Goal: Information Seeking & Learning: Learn about a topic

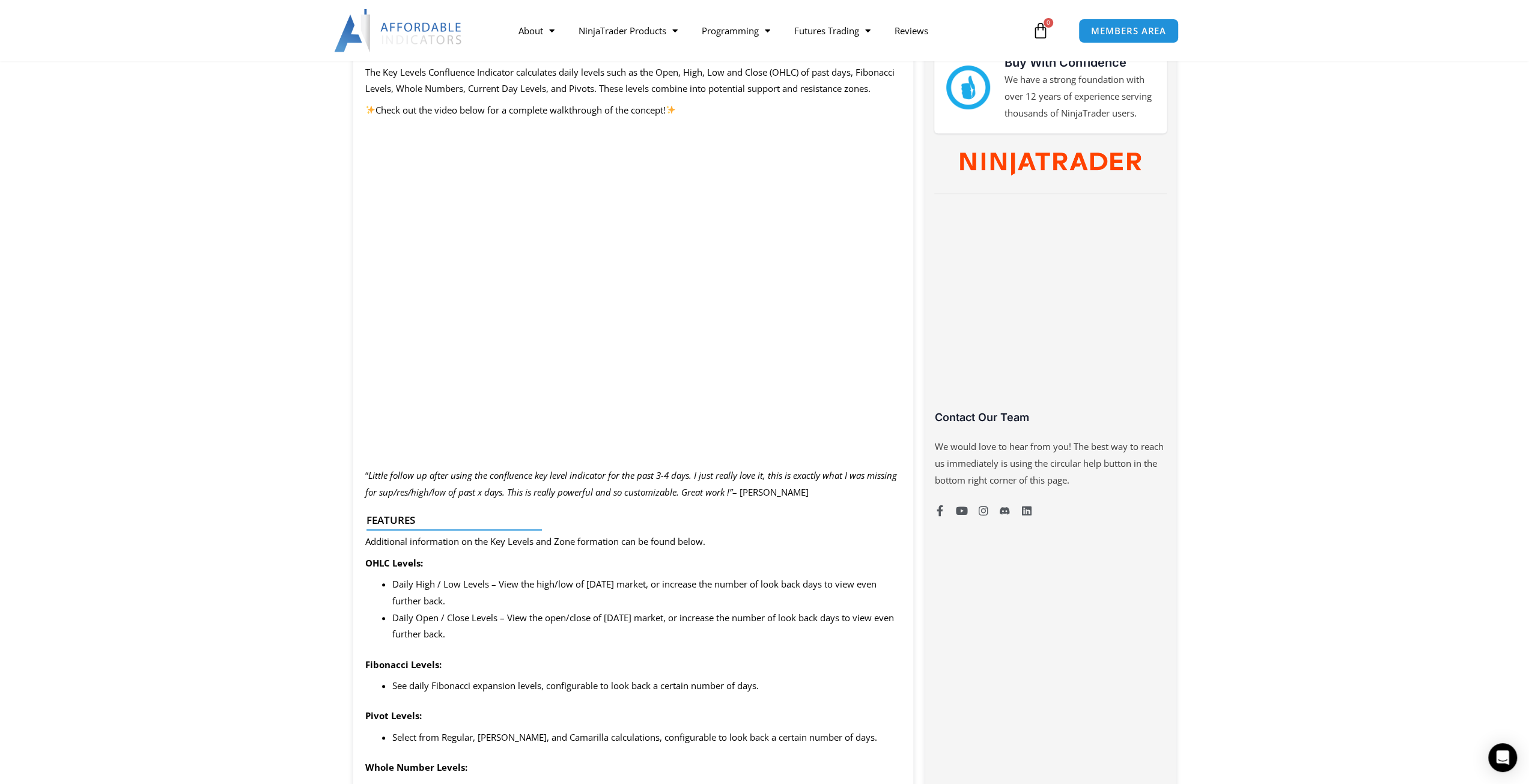
scroll to position [541, 0]
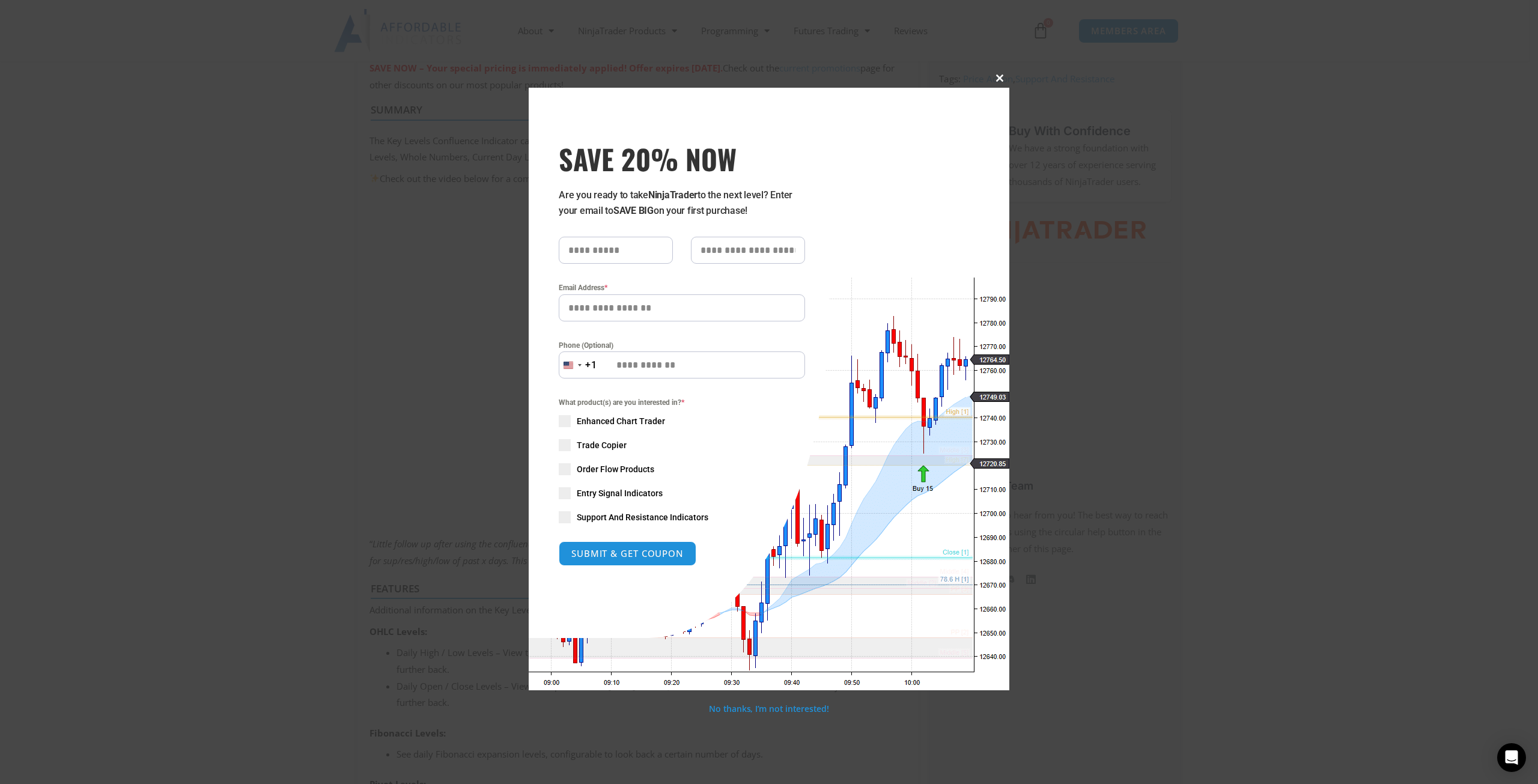
click at [998, 72] on button "Close this module" at bounding box center [999, 78] width 19 height 19
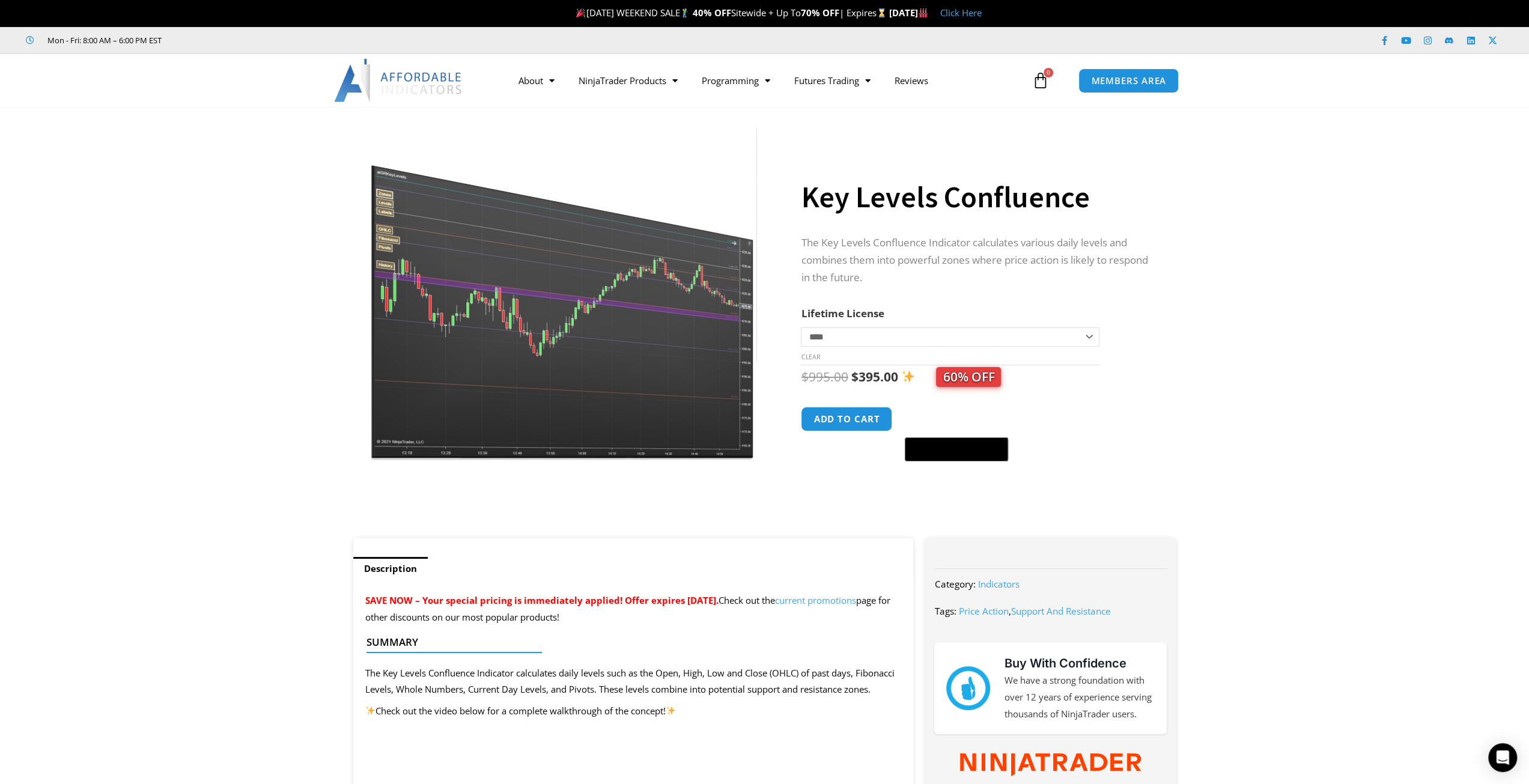
scroll to position [0, 0]
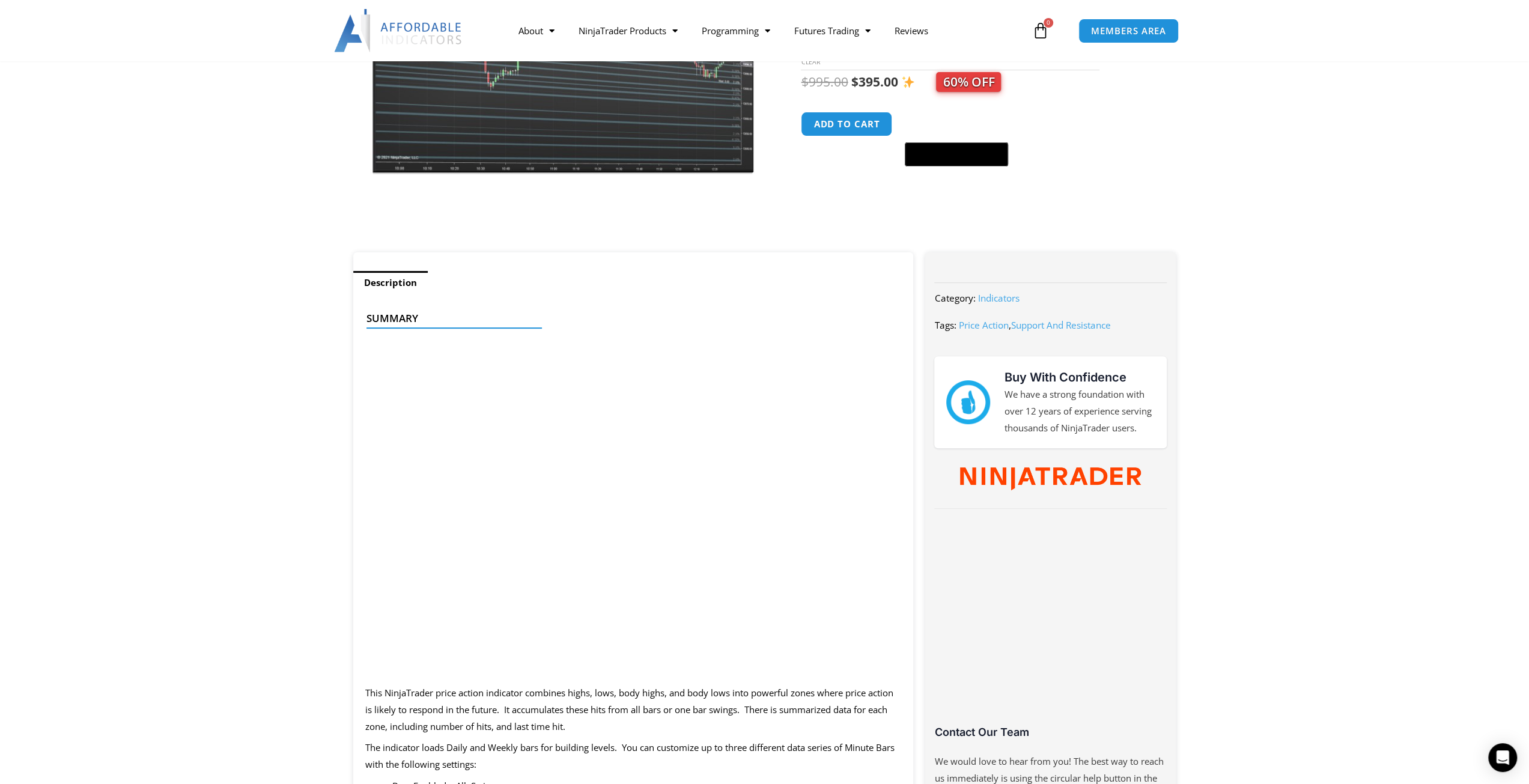
scroll to position [420, 0]
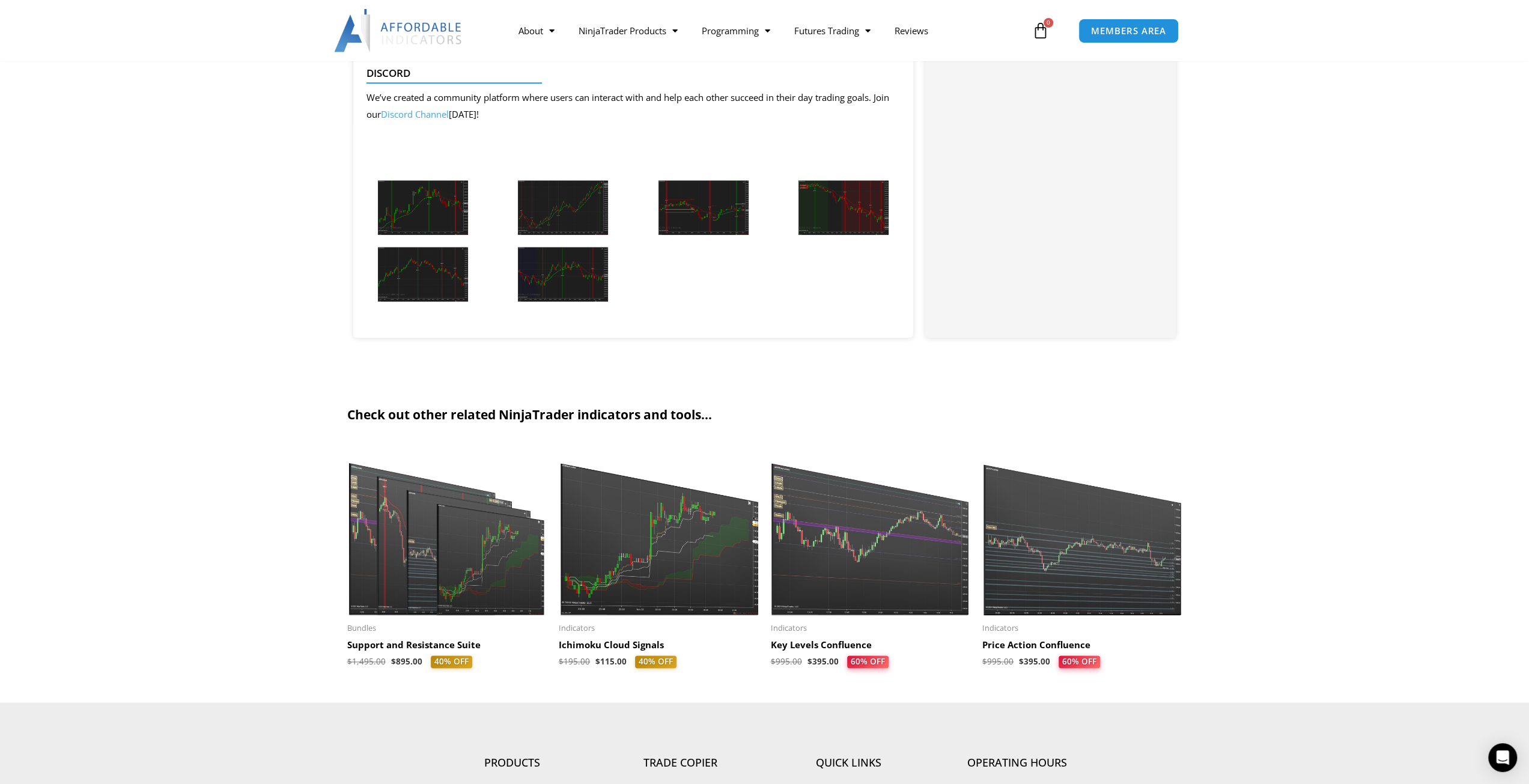
scroll to position [1442, 0]
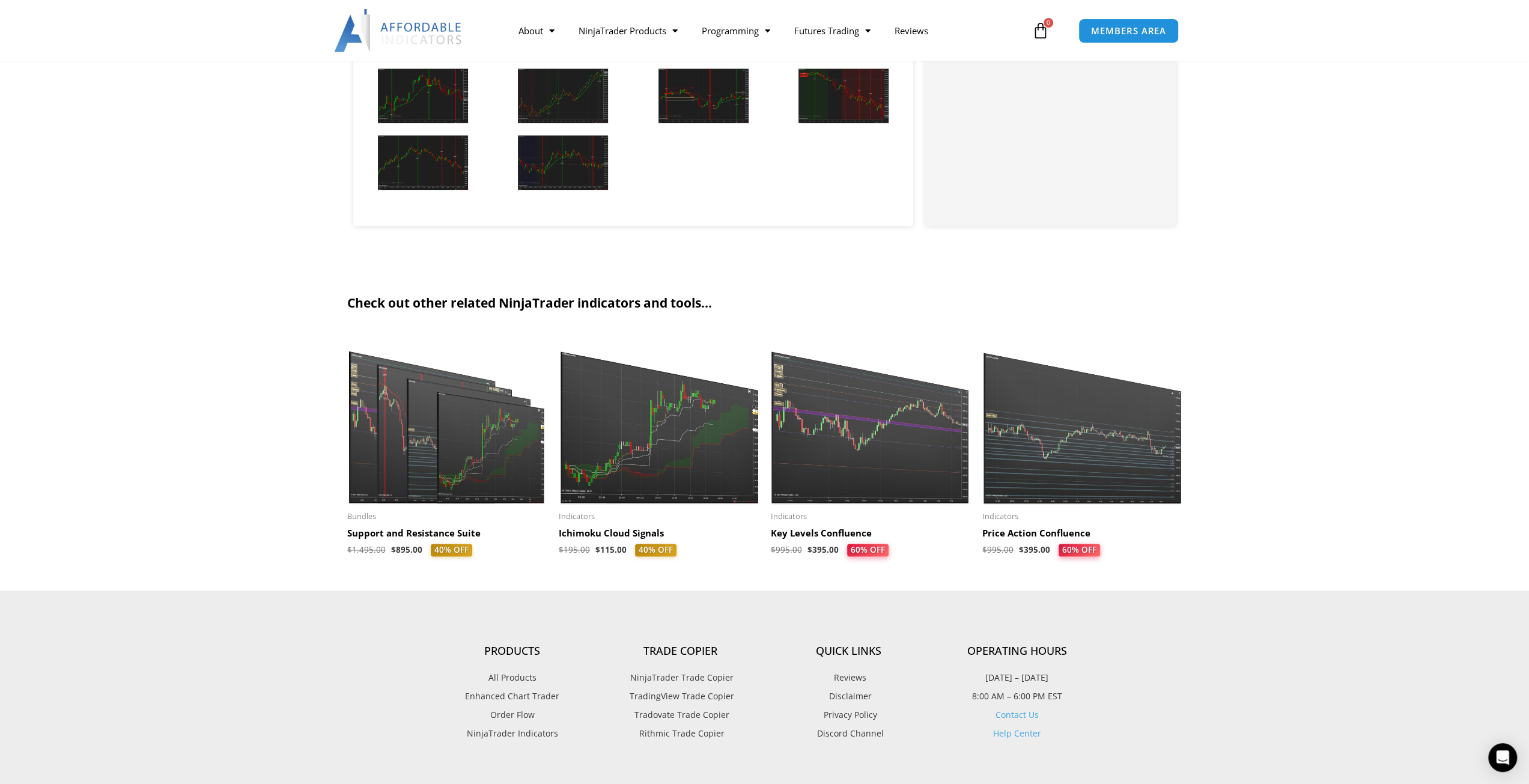
click at [604, 402] on img at bounding box center [658, 417] width 200 height 172
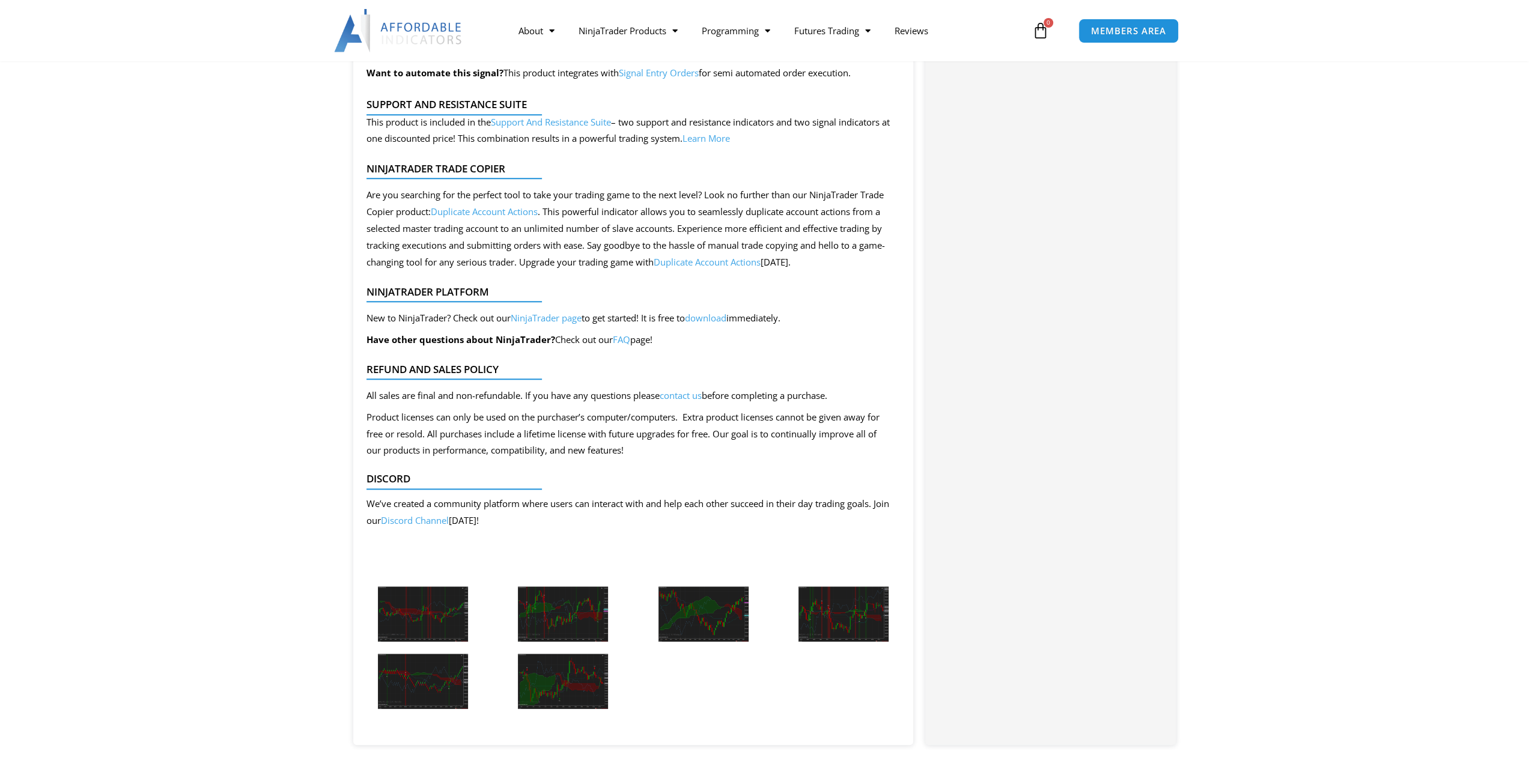
scroll to position [1141, 0]
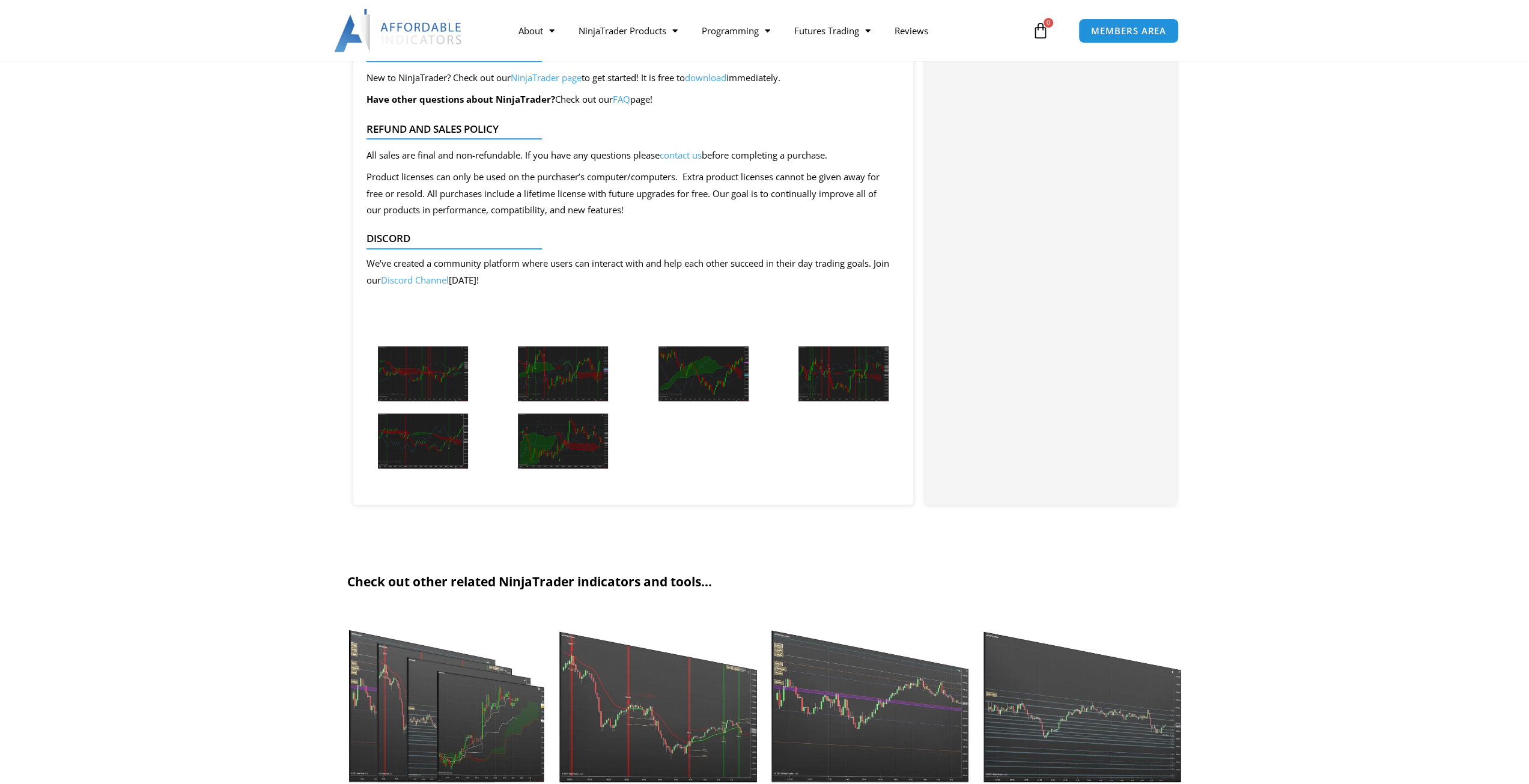
click at [408, 384] on img at bounding box center [423, 373] width 90 height 55
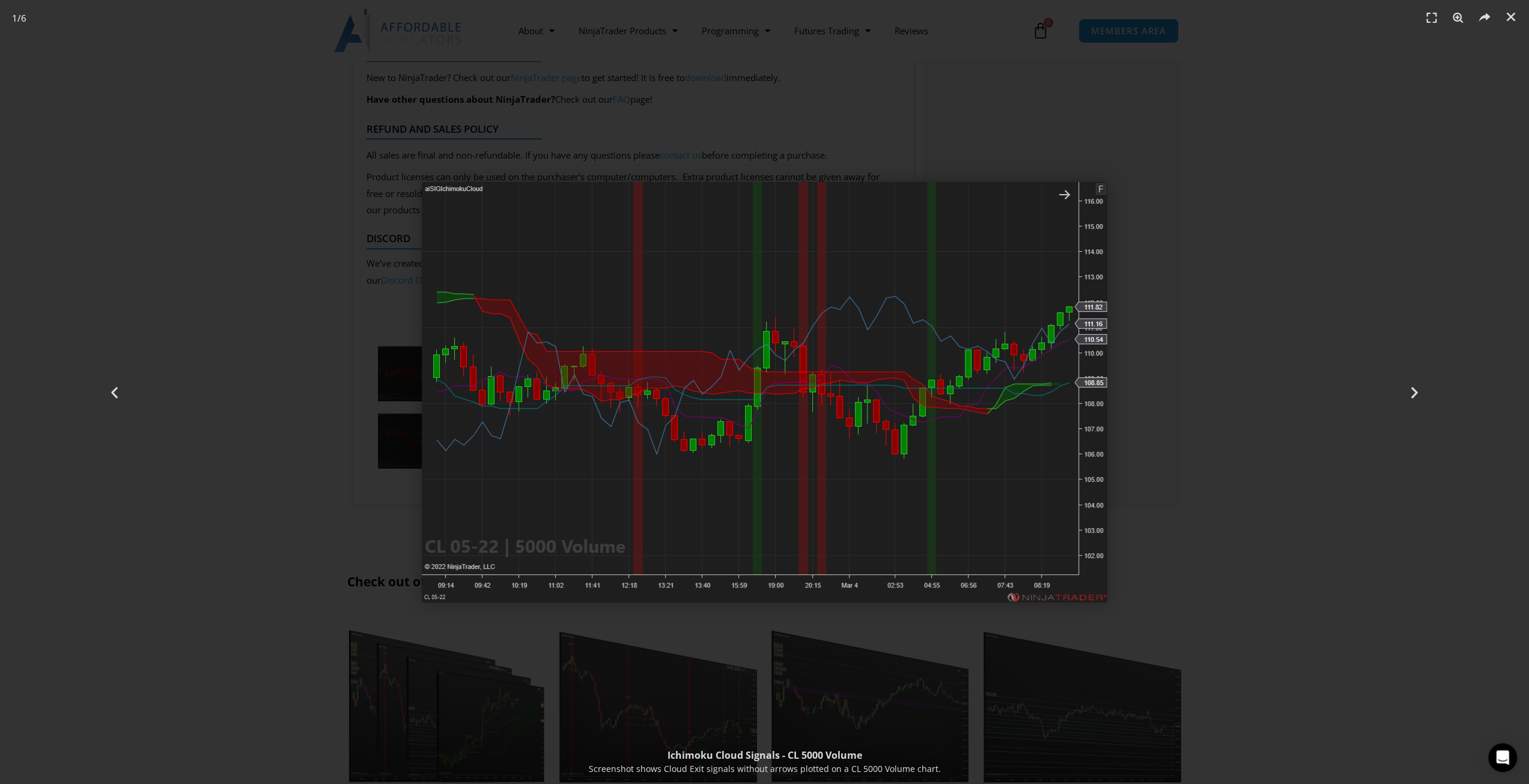
click at [1201, 394] on div "1 / 6" at bounding box center [764, 392] width 1445 height 699
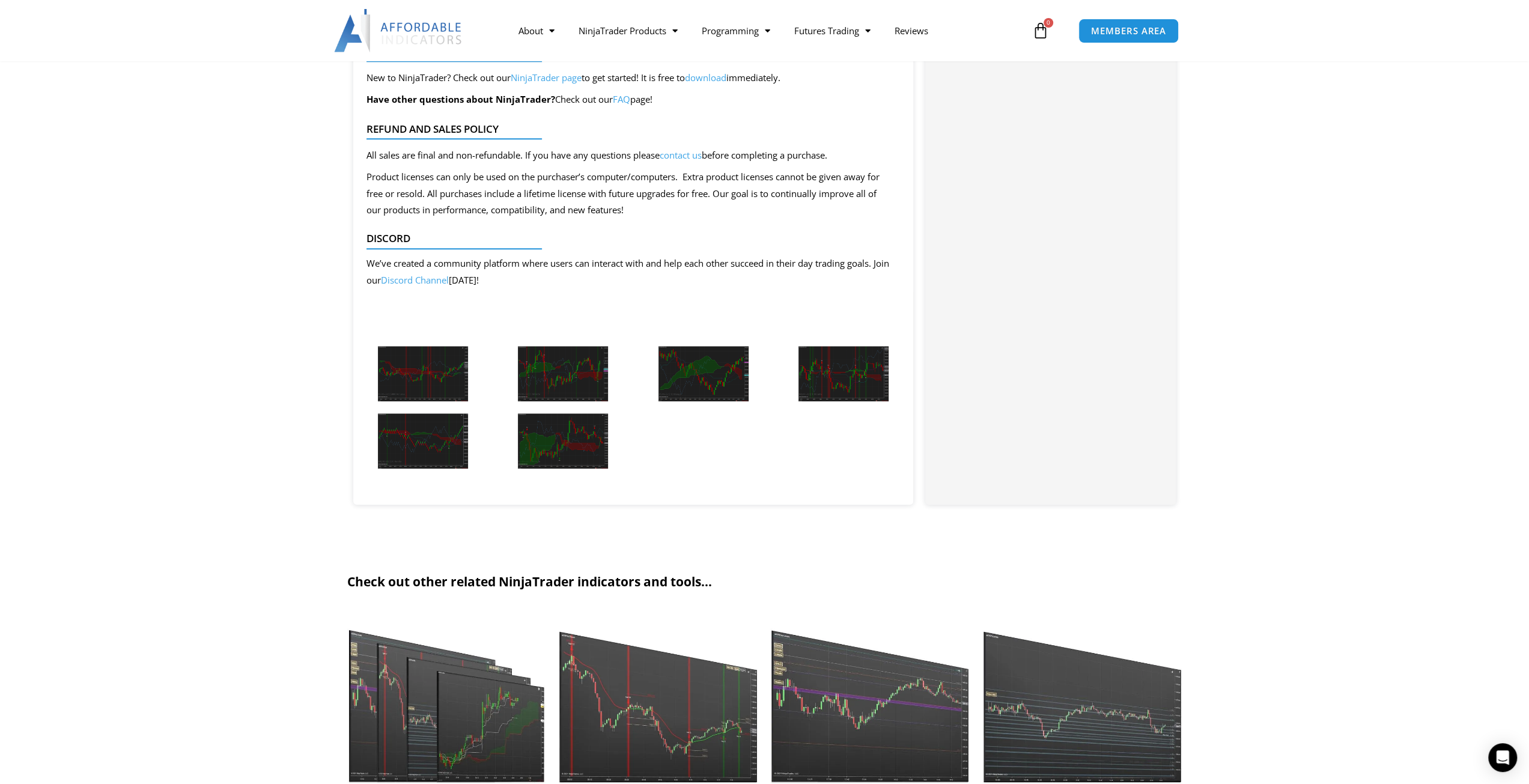
click at [714, 371] on img at bounding box center [703, 373] width 90 height 55
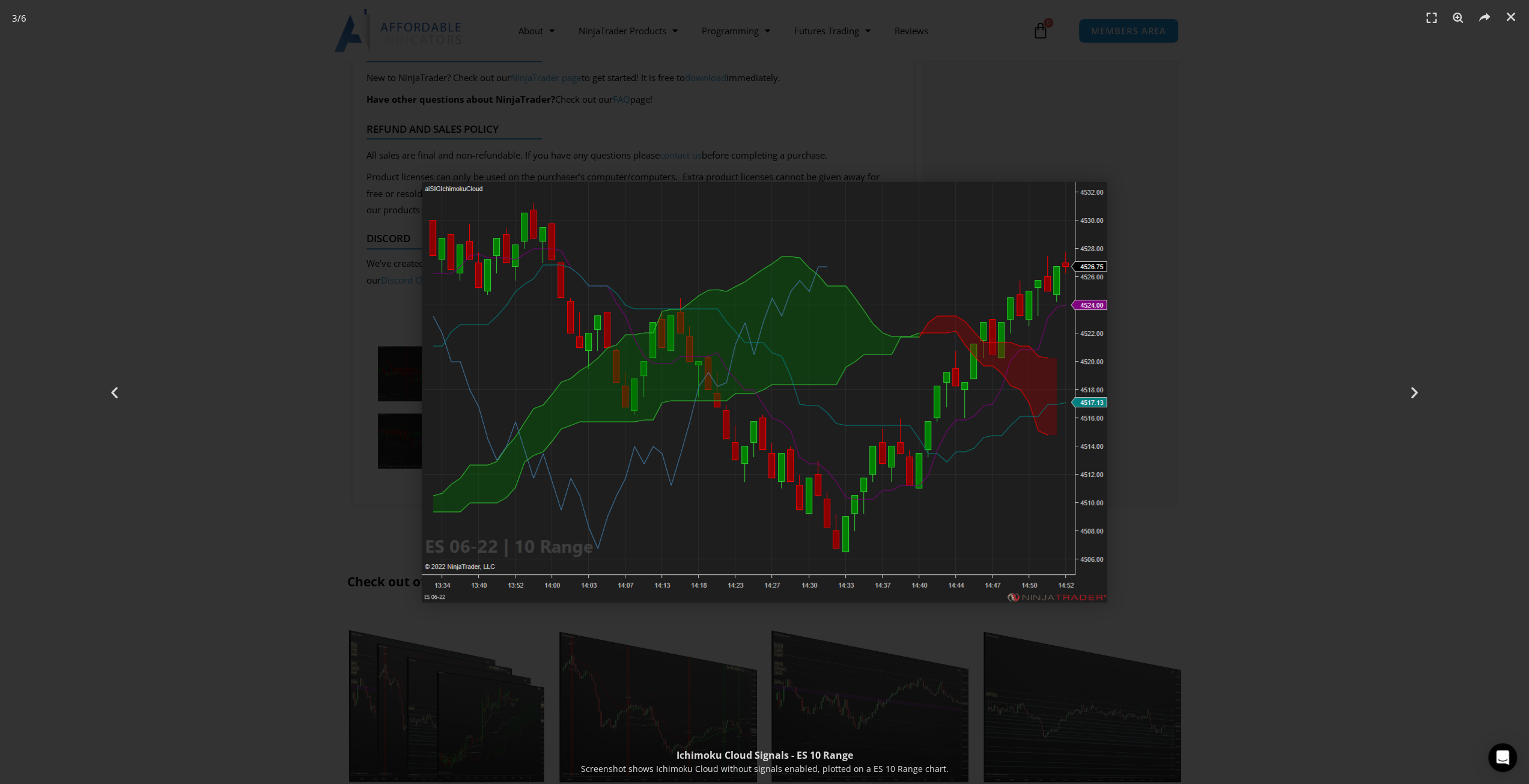
click at [1221, 364] on div "3 / 6" at bounding box center [764, 392] width 1445 height 699
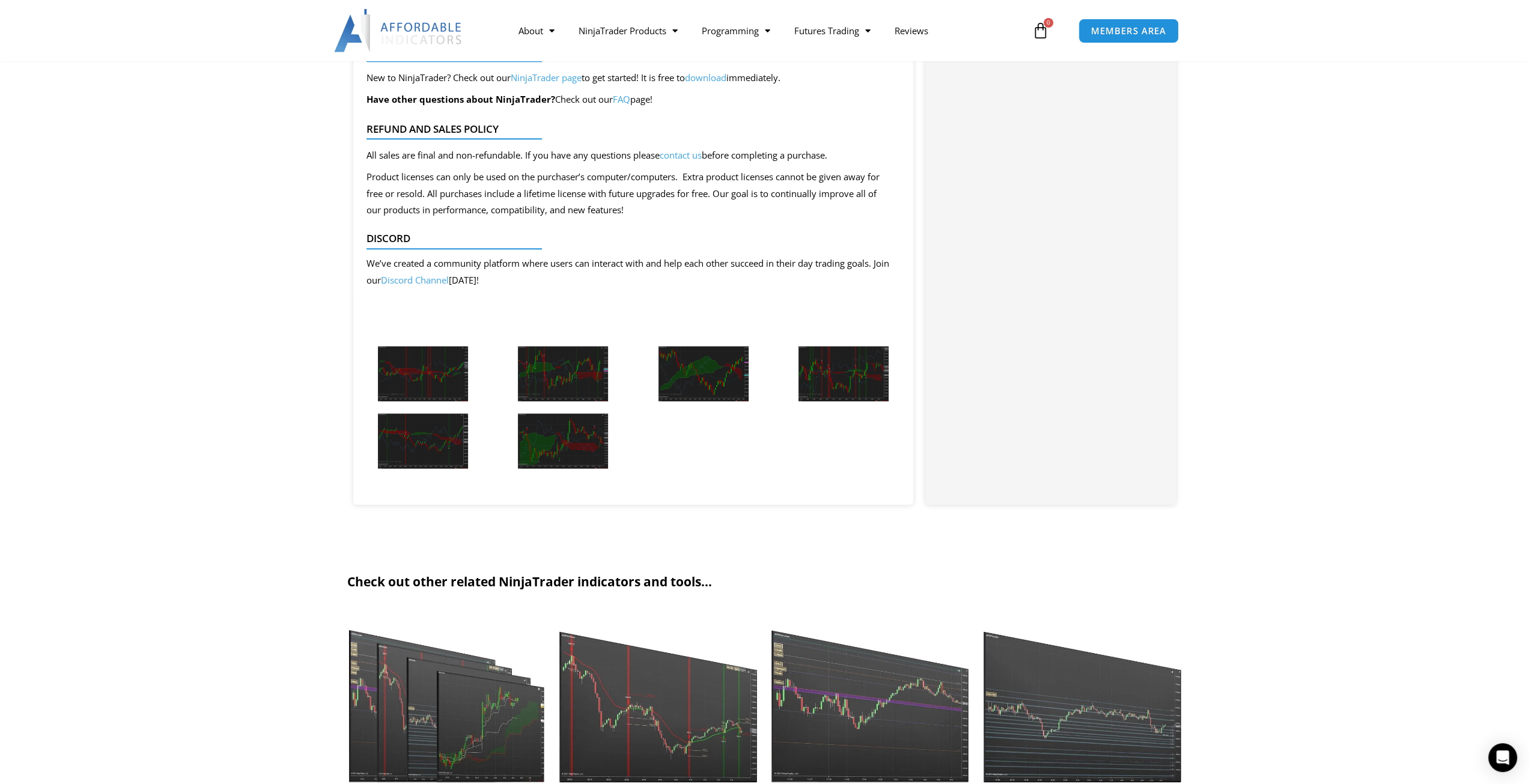
click at [713, 375] on img at bounding box center [703, 373] width 90 height 55
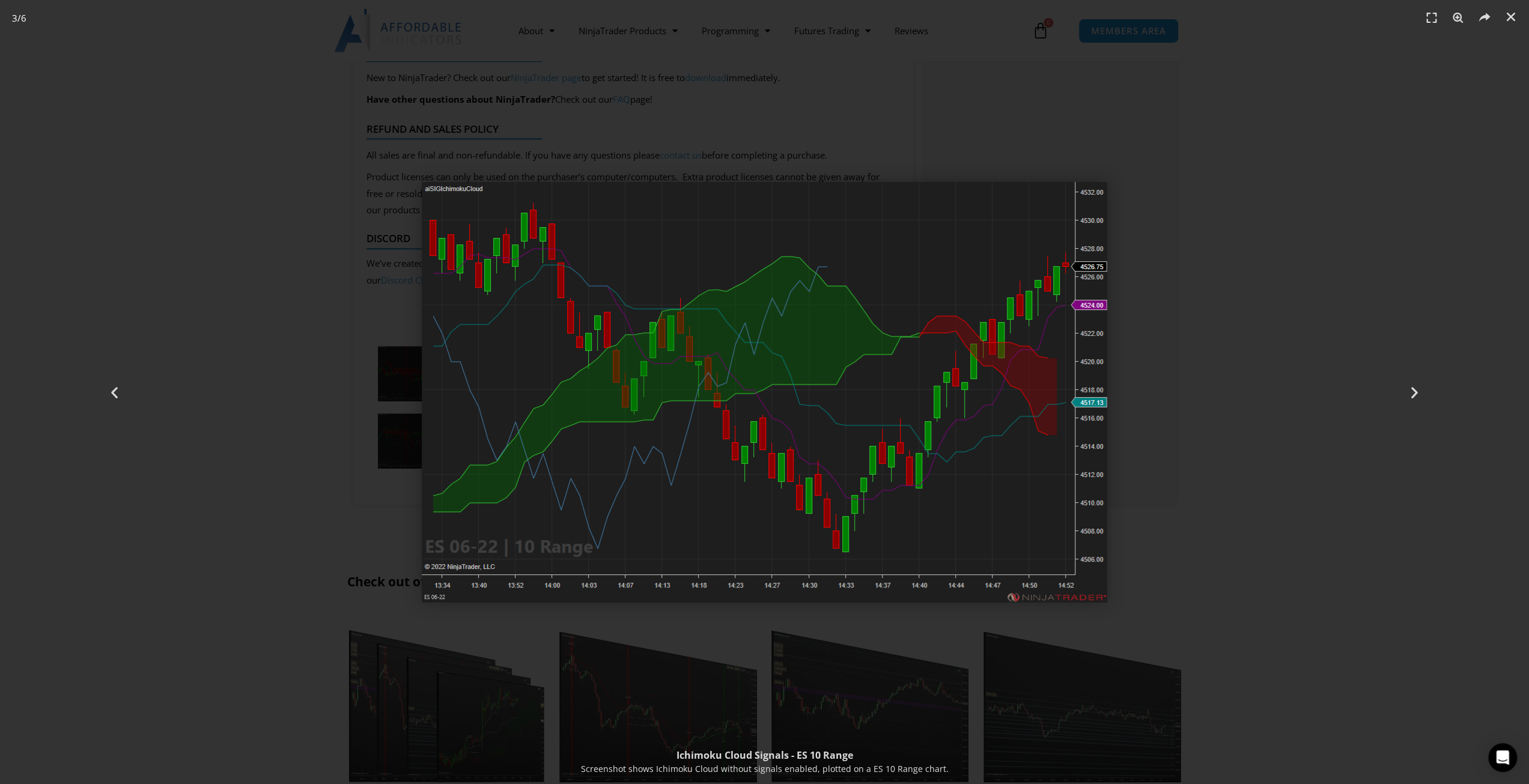
click at [1218, 395] on div "3 / 6" at bounding box center [764, 392] width 1445 height 699
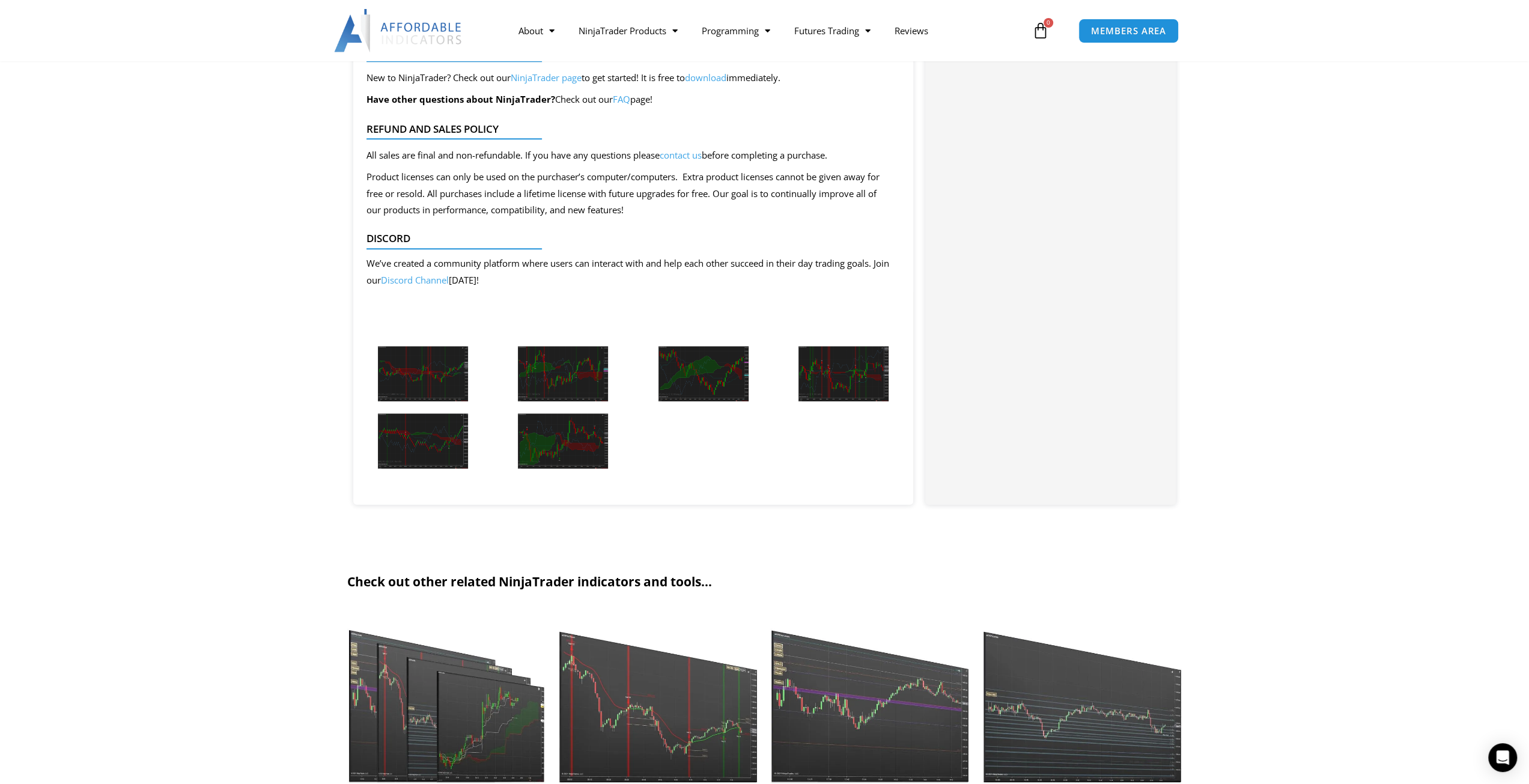
click at [872, 369] on img at bounding box center [843, 373] width 90 height 55
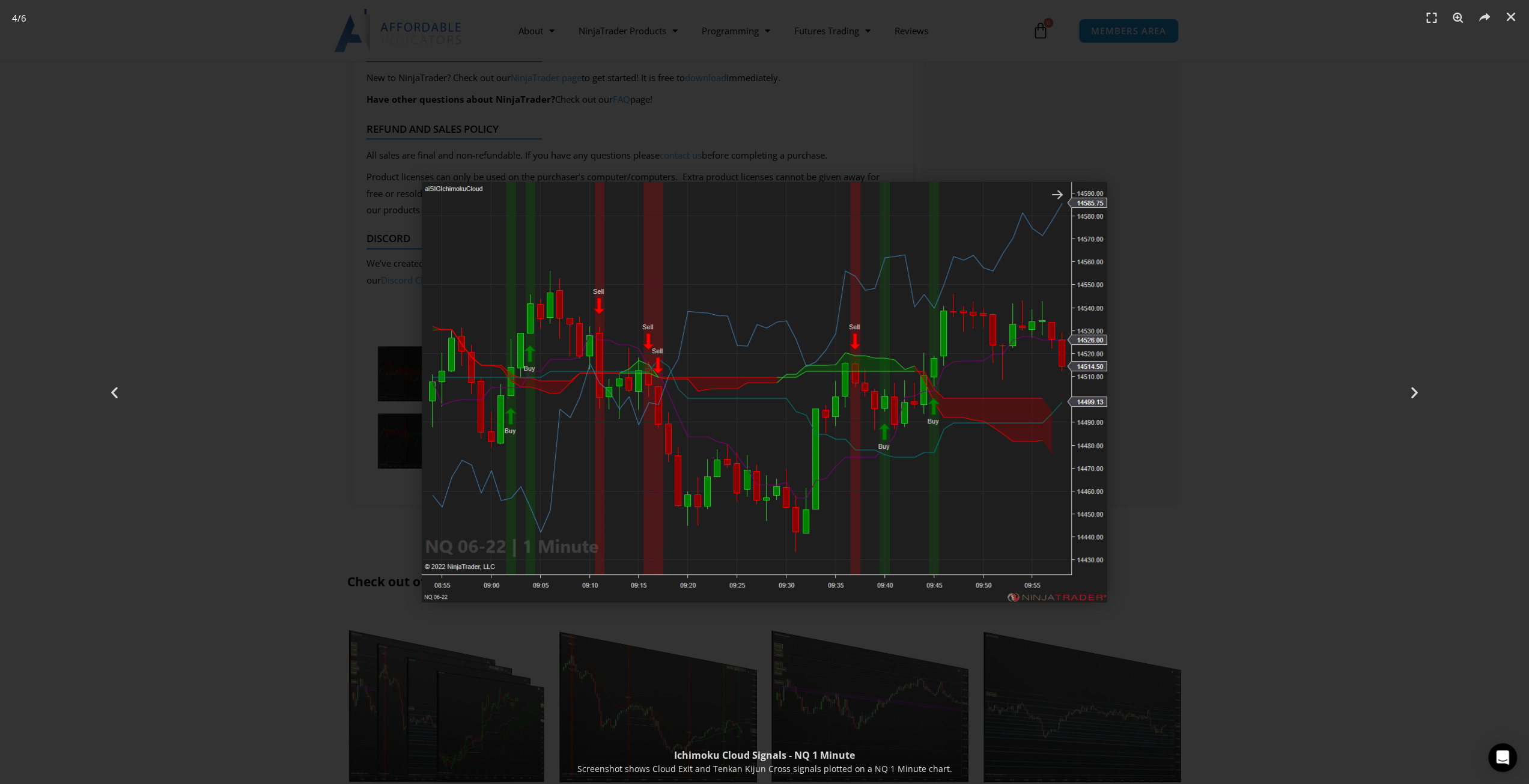
click at [1236, 364] on div "4 / 6" at bounding box center [764, 392] width 1445 height 699
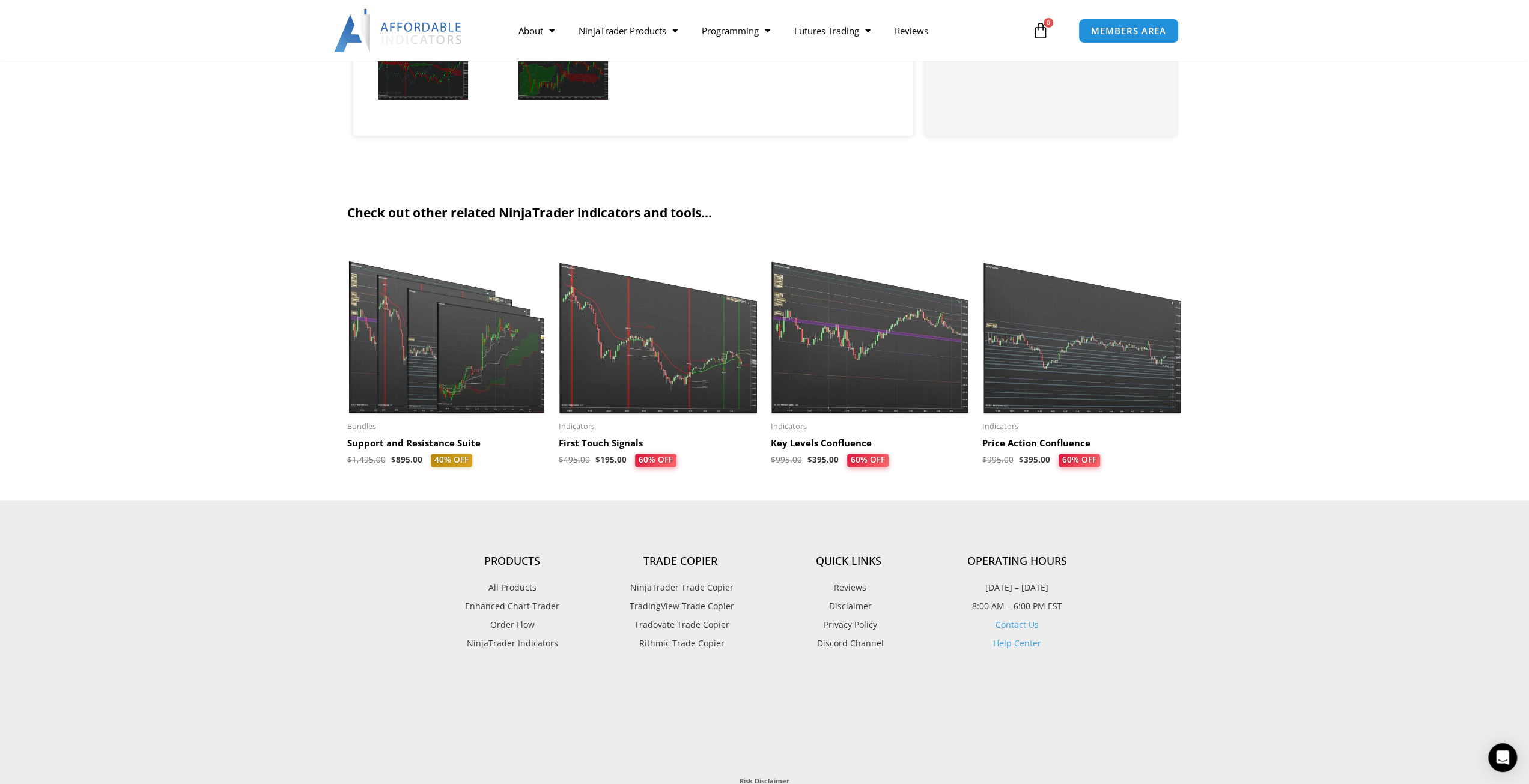
scroll to position [1561, 0]
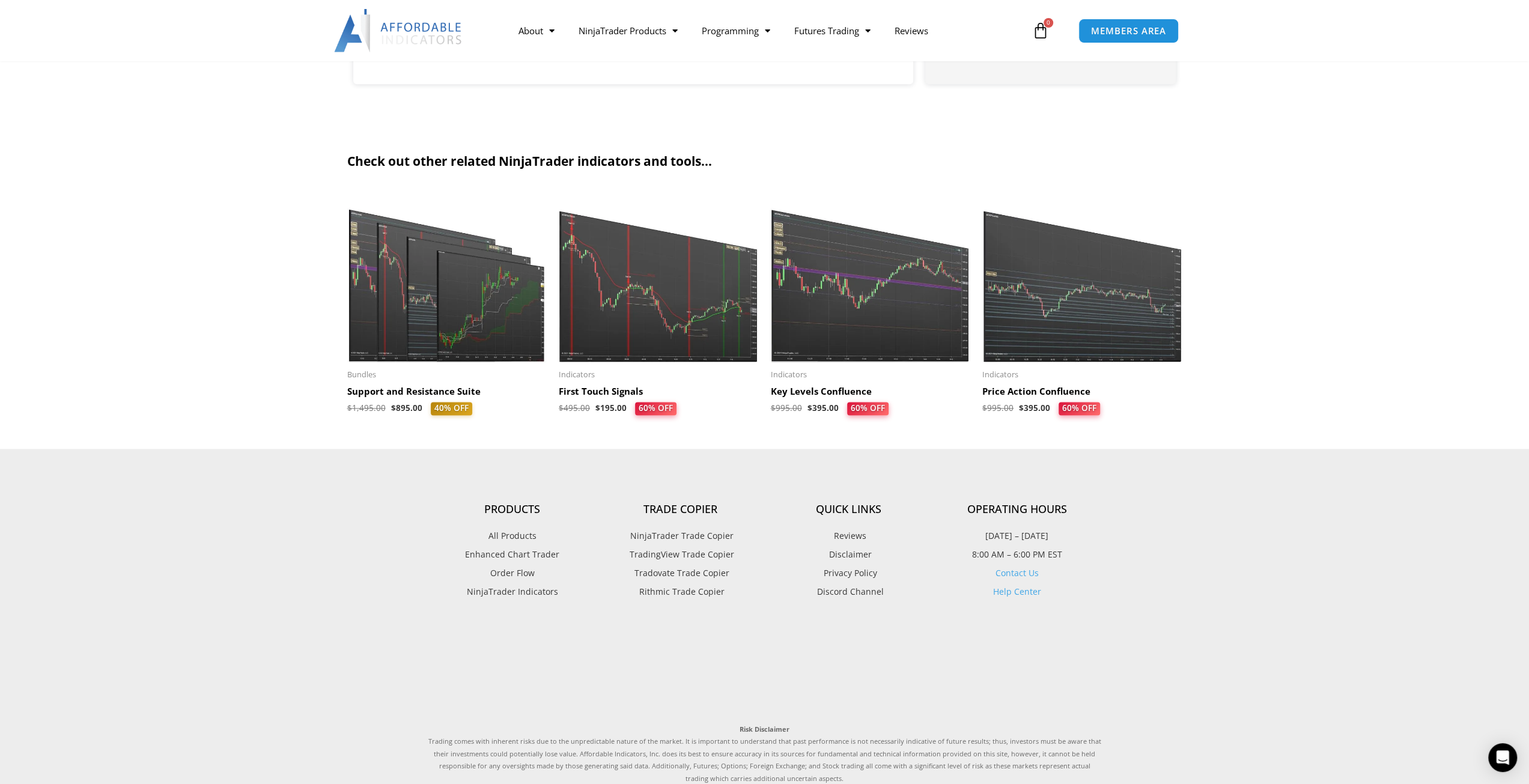
click at [684, 287] on img at bounding box center [658, 276] width 200 height 172
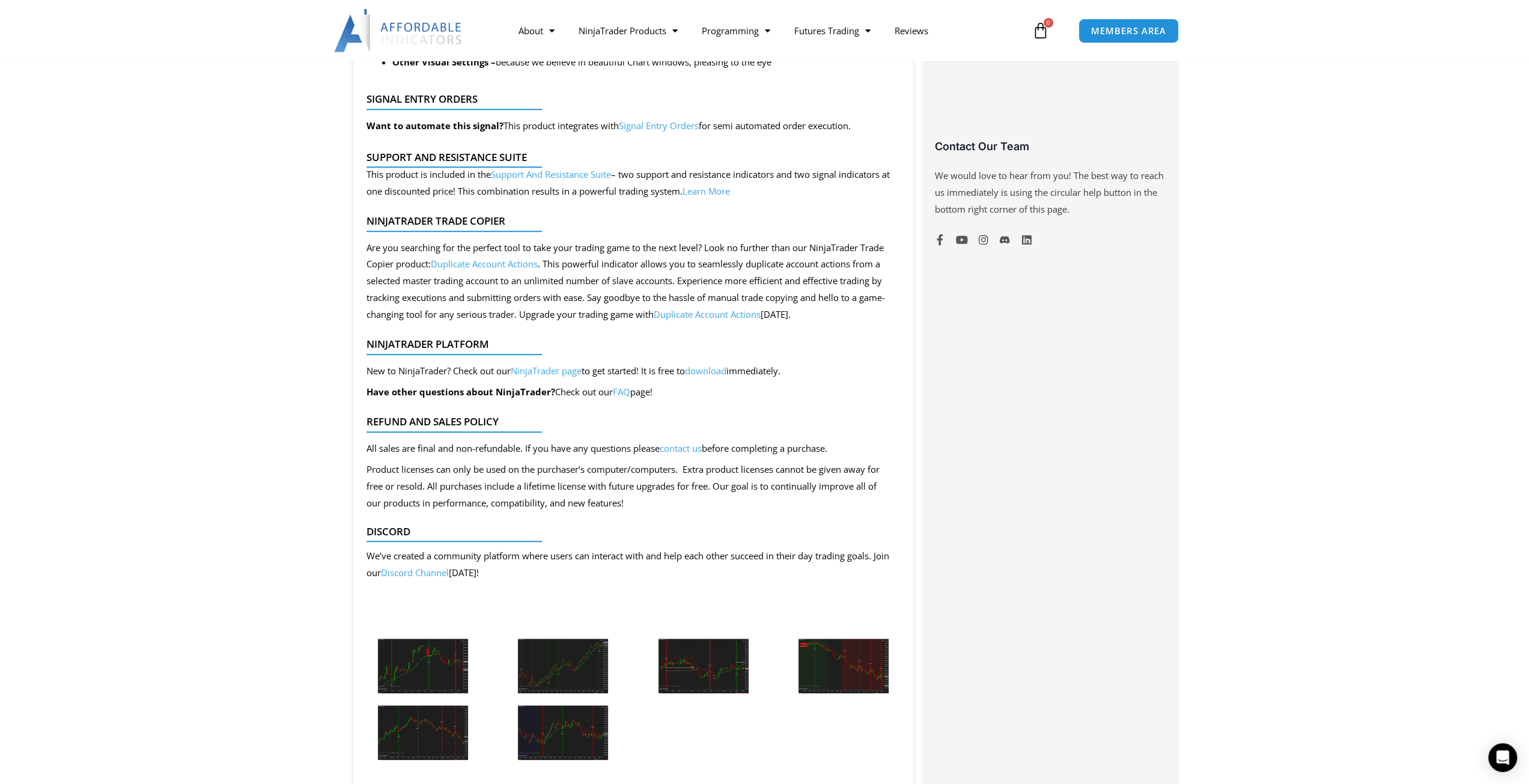
scroll to position [961, 0]
